Goal: Transaction & Acquisition: Purchase product/service

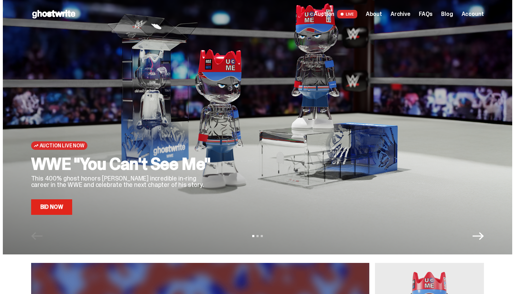
scroll to position [224, 0]
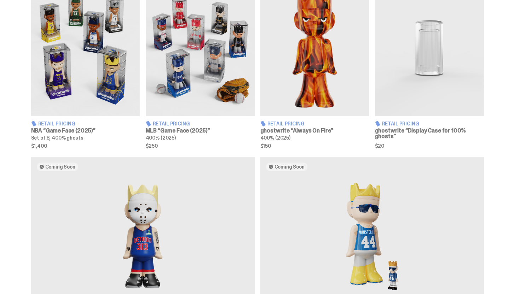
scroll to position [140, 0]
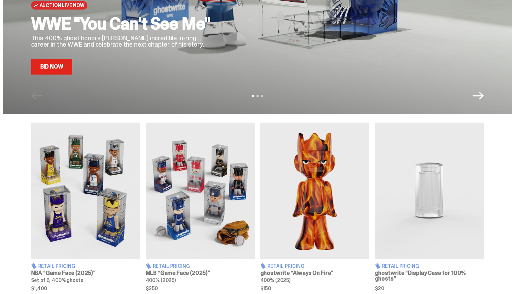
click at [71, 73] on link "Bid Now" at bounding box center [51, 67] width 41 height 16
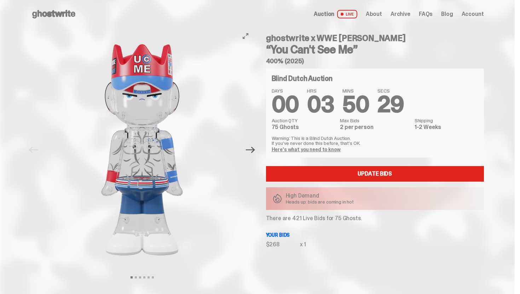
click at [250, 153] on icon "Next" at bounding box center [250, 149] width 9 height 9
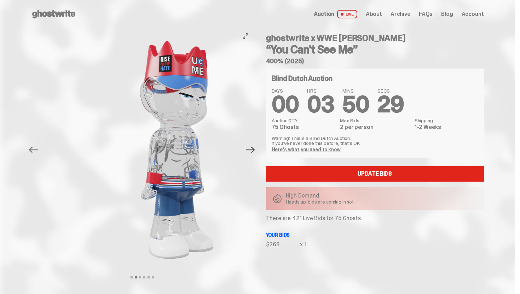
click at [250, 153] on icon "Next" at bounding box center [250, 149] width 9 height 9
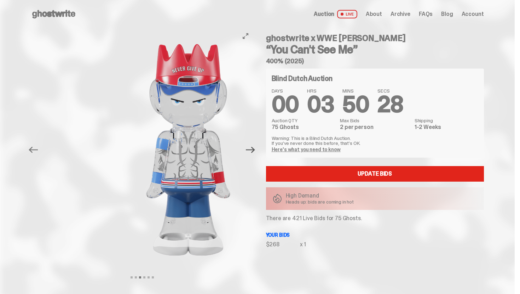
click at [250, 153] on icon "Next" at bounding box center [250, 149] width 9 height 9
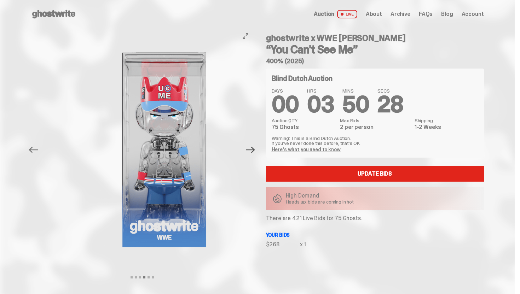
click at [250, 153] on icon "Next" at bounding box center [250, 149] width 9 height 9
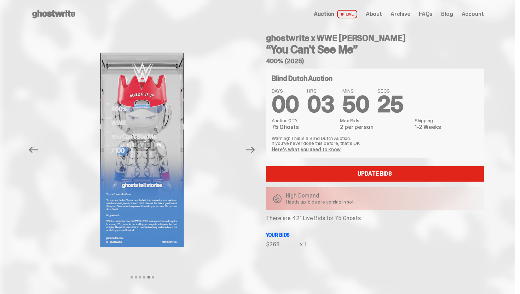
click at [35, 148] on icon "Previous" at bounding box center [33, 149] width 9 height 9
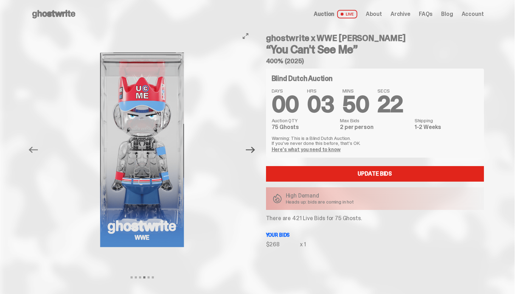
click at [255, 151] on icon "Next" at bounding box center [250, 149] width 9 height 9
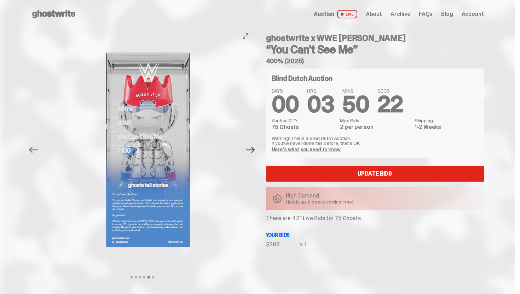
click at [255, 151] on icon "Next" at bounding box center [250, 149] width 9 height 9
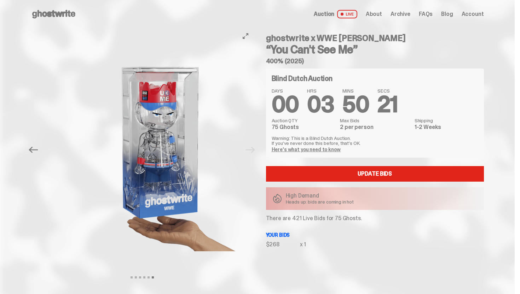
click at [255, 151] on div at bounding box center [161, 149] width 222 height 243
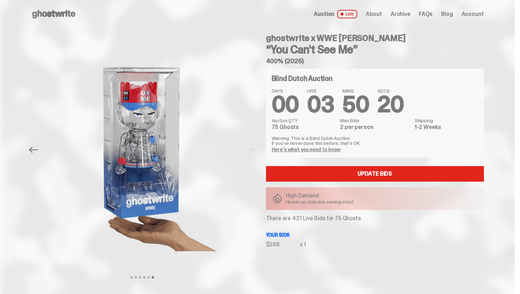
click at [68, 25] on div "Open main menu Home Auction LIVE About Archive FAQs Blog Account" at bounding box center [257, 14] width 452 height 28
click at [68, 18] on icon at bounding box center [53, 13] width 45 height 11
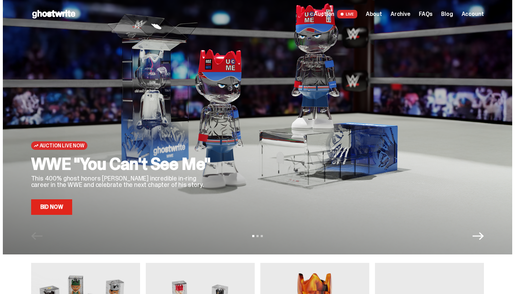
click at [343, 13] on span at bounding box center [341, 14] width 3 height 3
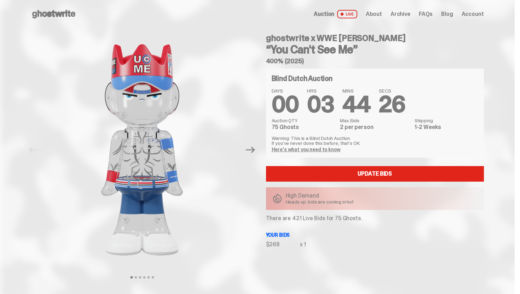
click at [74, 17] on icon at bounding box center [53, 13] width 45 height 11
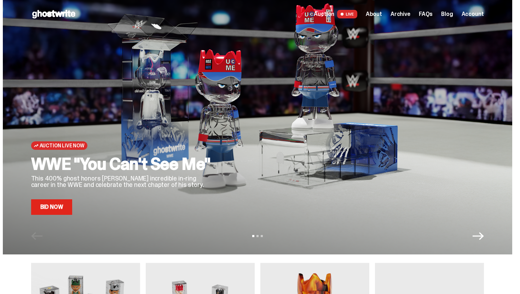
scroll to position [3, 0]
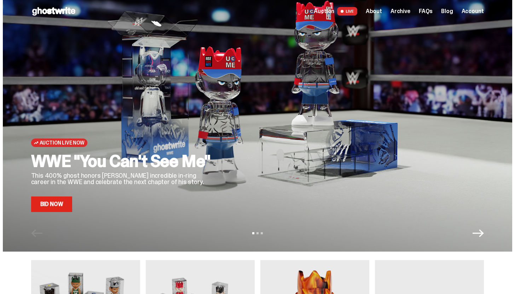
click at [63, 206] on link "Bid Now" at bounding box center [51, 205] width 41 height 16
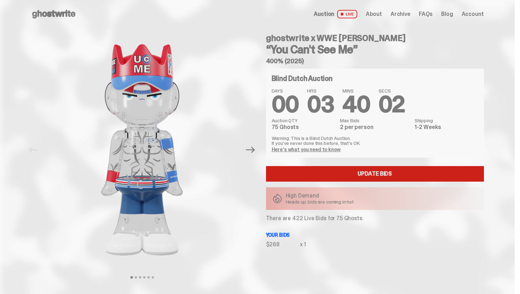
click at [317, 175] on link "Update Bids" at bounding box center [375, 174] width 218 height 16
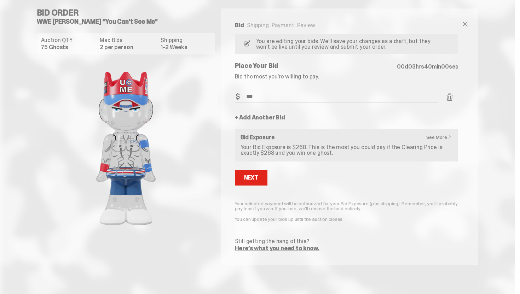
drag, startPoint x: 266, startPoint y: 97, endPoint x: 246, endPoint y: 97, distance: 20.1
click at [246, 97] on input "***" at bounding box center [337, 97] width 204 height 12
type input "***"
click at [256, 177] on div "Next" at bounding box center [251, 178] width 14 height 6
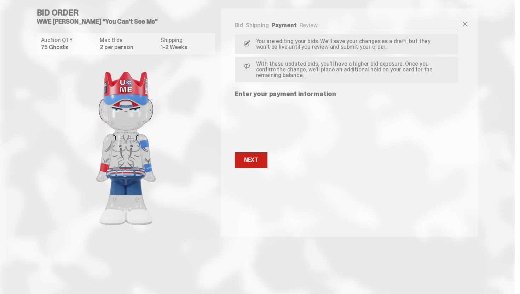
click at [258, 163] on div "Next" at bounding box center [251, 160] width 14 height 6
click at [255, 158] on div "Next" at bounding box center [251, 160] width 14 height 6
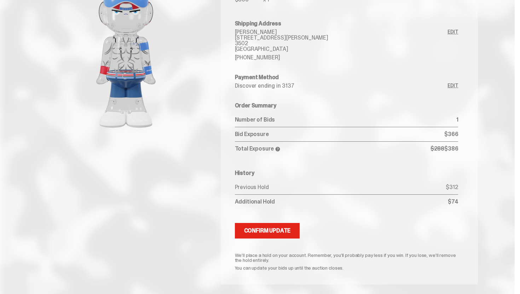
scroll to position [98, 0]
click at [284, 230] on div "Confirm Update" at bounding box center [267, 231] width 47 height 6
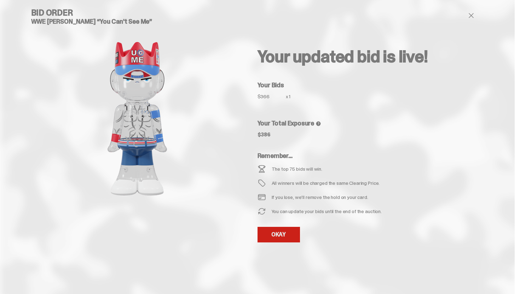
click at [278, 234] on link "OKAY" at bounding box center [278, 235] width 42 height 16
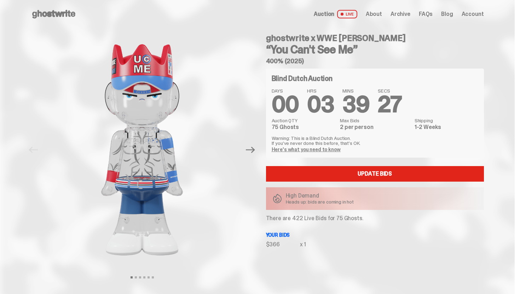
click at [56, 14] on use at bounding box center [53, 14] width 43 height 8
